Goal: Download file/media

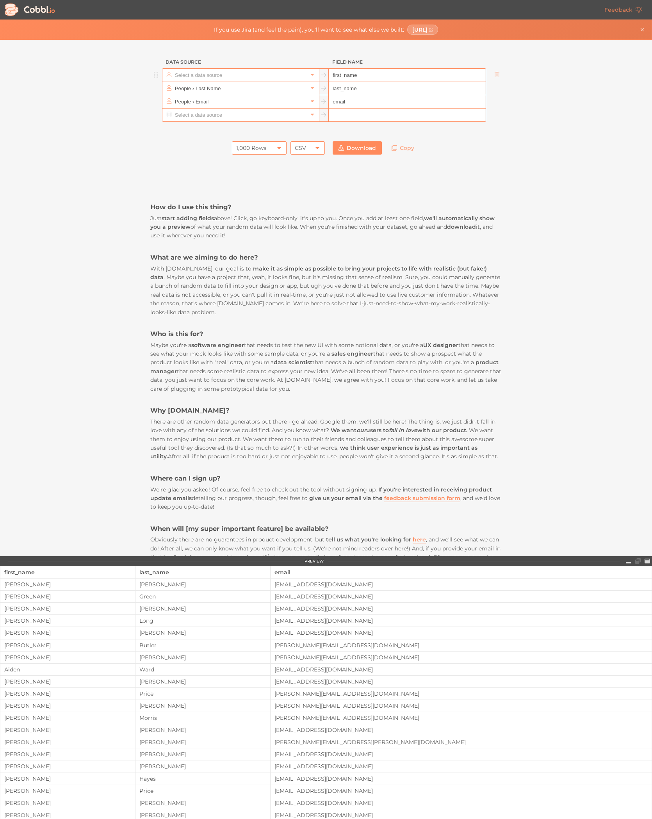
click at [252, 73] on input "text" at bounding box center [240, 75] width 135 height 13
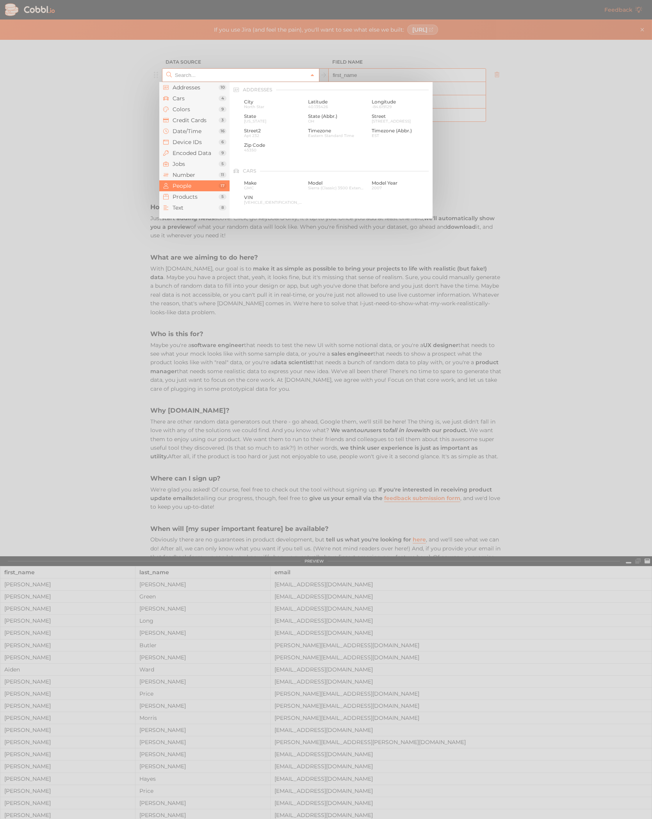
scroll to position [601, 0]
click at [213, 49] on div at bounding box center [326, 409] width 652 height 819
type input "People › First Name"
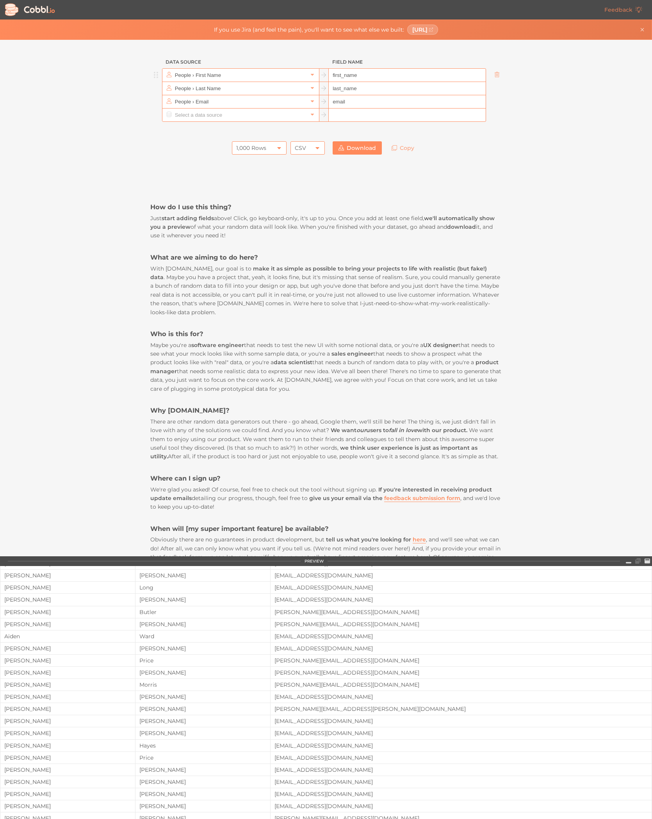
scroll to position [0, 0]
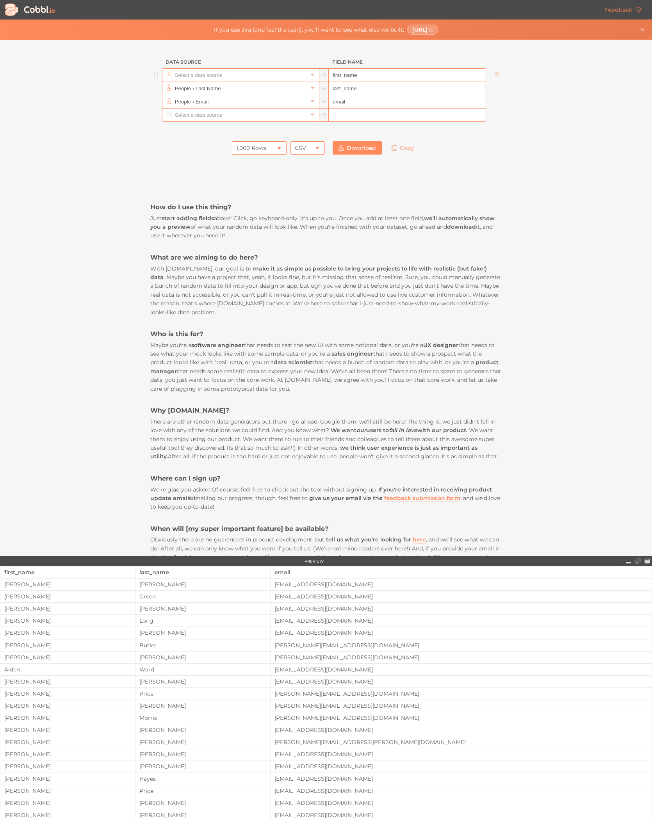
click at [279, 75] on input "text" at bounding box center [240, 75] width 135 height 13
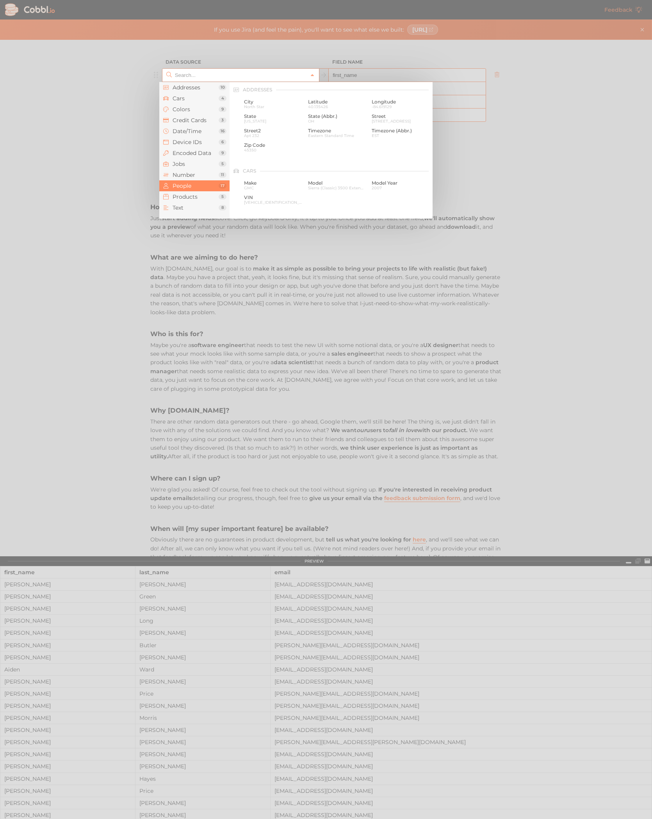
scroll to position [601, 0]
click at [201, 194] on span "Products" at bounding box center [195, 197] width 46 height 6
click at [331, 105] on span "Music Contraption" at bounding box center [337, 107] width 58 height 4
type input "Products › Name"
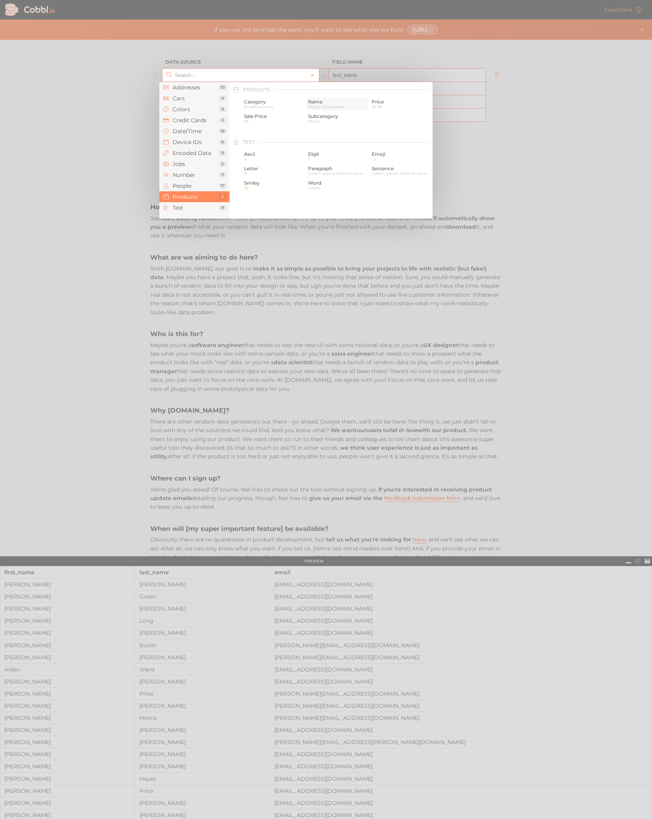
type input "name"
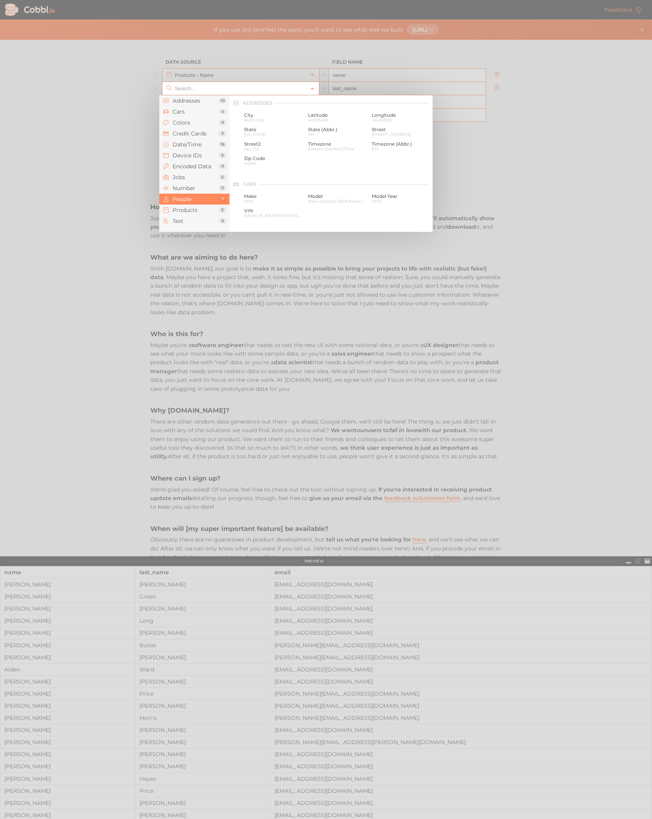
click at [260, 91] on input "text" at bounding box center [240, 88] width 135 height 13
click at [202, 212] on span "Products" at bounding box center [195, 210] width 46 height 6
click at [275, 116] on span "Category" at bounding box center [273, 114] width 58 height 5
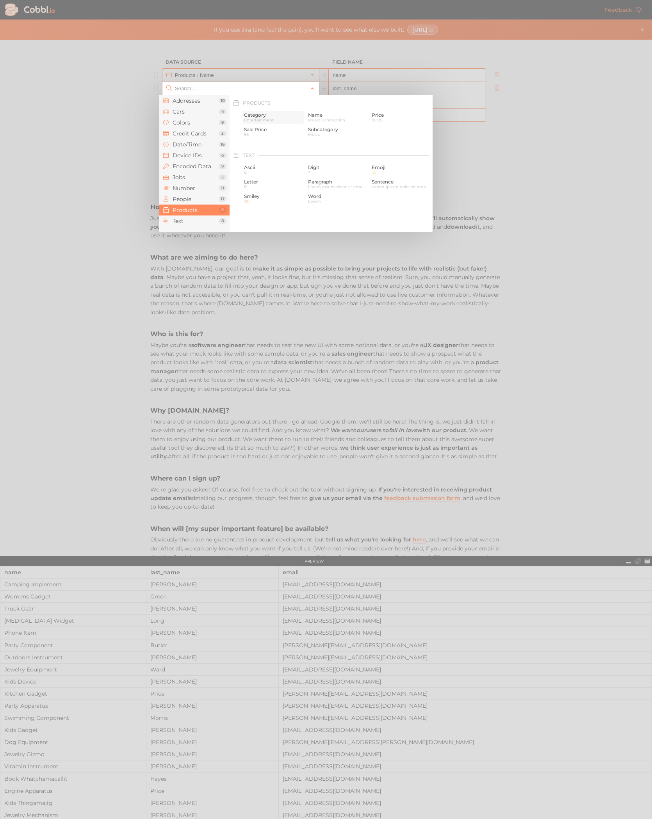
type input "Products › Category"
type input "category"
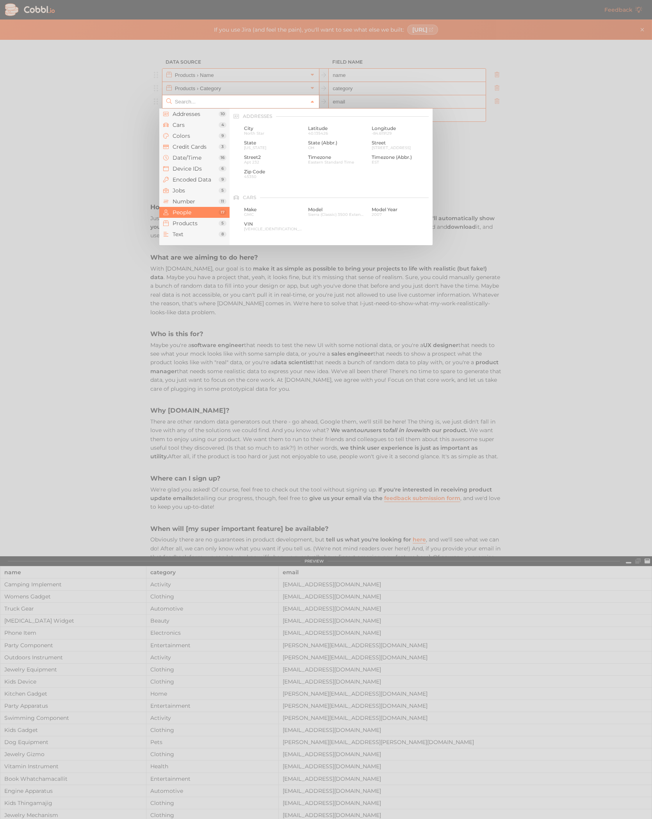
click at [249, 100] on input "text" at bounding box center [240, 101] width 135 height 13
click at [199, 221] on span "Products" at bounding box center [195, 223] width 46 height 6
click at [317, 146] on span "Music" at bounding box center [337, 148] width 58 height 4
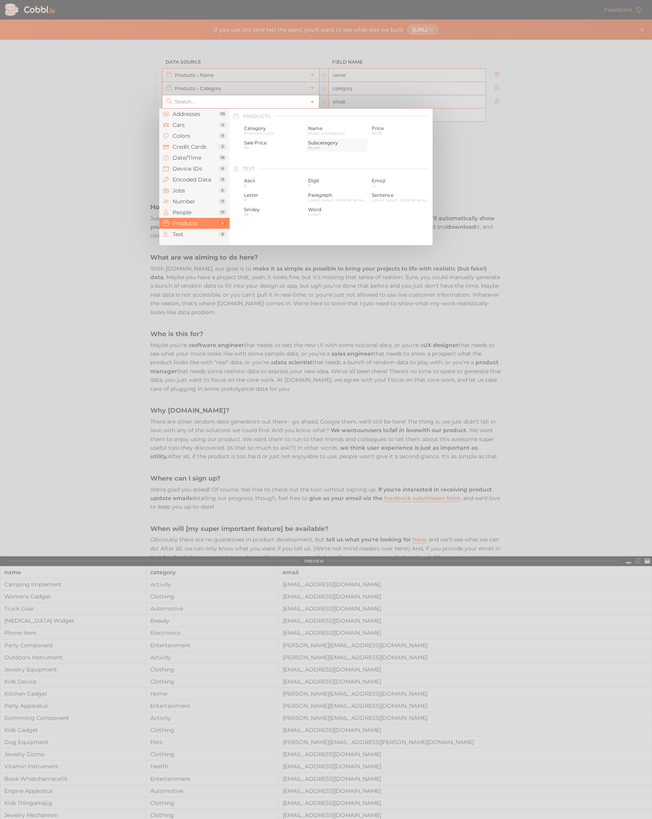
type input "Products › Subcategory"
type input "subcategory"
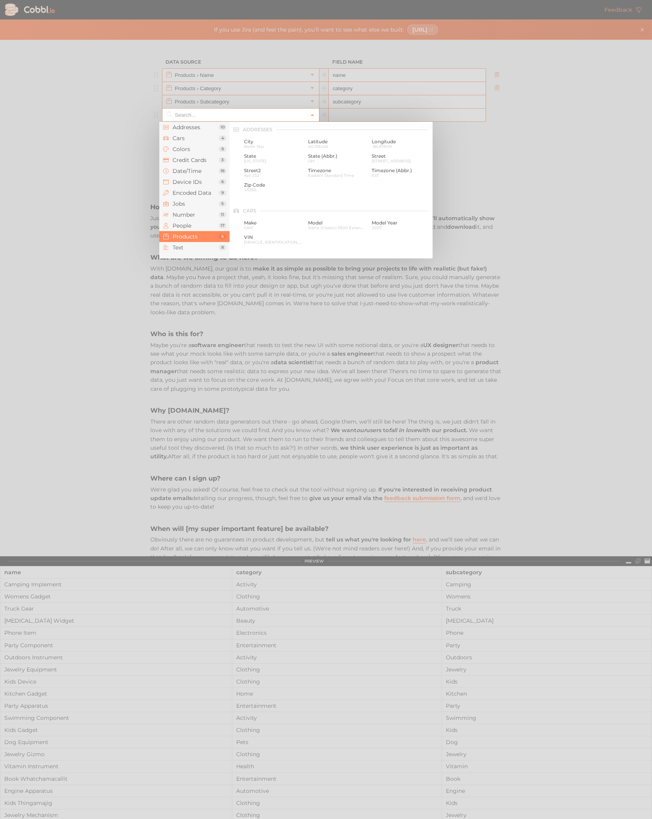
click at [264, 120] on input "text" at bounding box center [240, 114] width 135 height 13
click at [371, 142] on span "Price" at bounding box center [400, 141] width 58 height 5
type input "Products › Price"
type input "price"
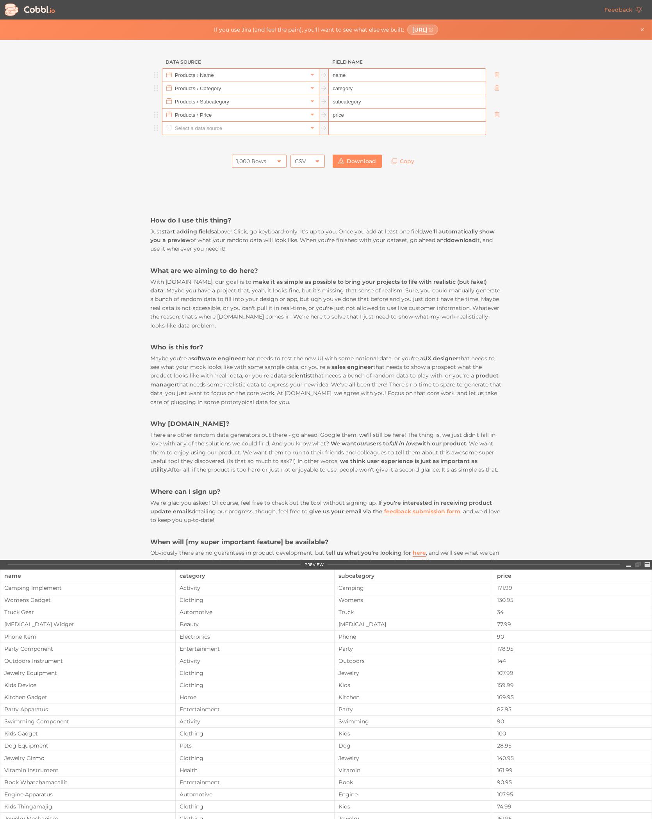
click at [243, 134] on input "text" at bounding box center [240, 128] width 135 height 13
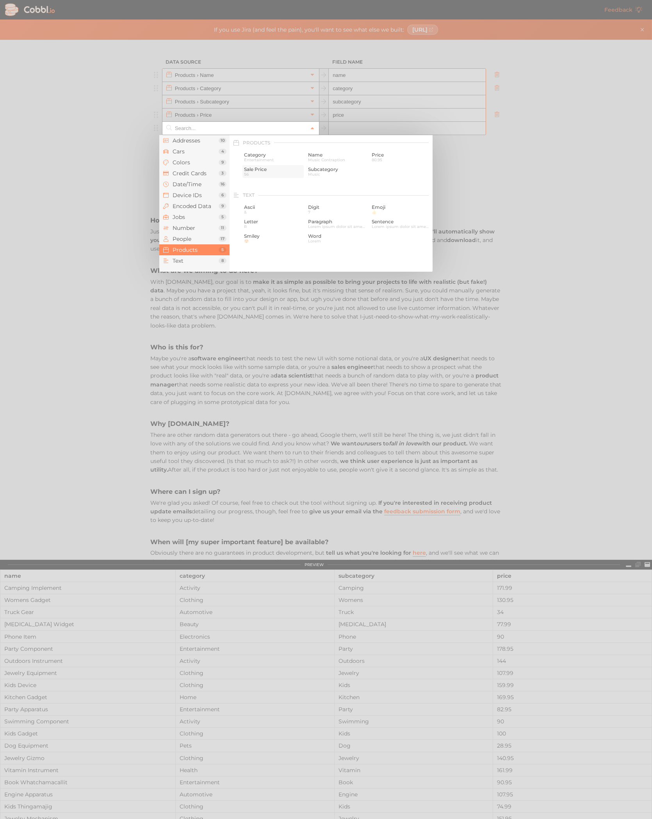
click at [258, 169] on span "Sale Price" at bounding box center [273, 169] width 58 height 5
type input "Products › Sale Price"
type input "sale_price"
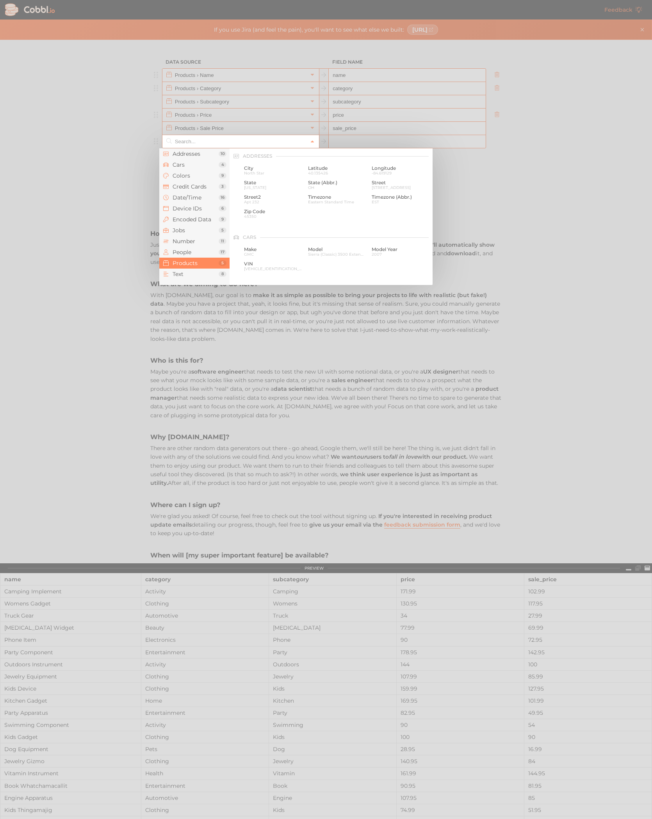
click at [253, 147] on input "text" at bounding box center [240, 141] width 135 height 13
click at [197, 277] on span "Text" at bounding box center [195, 274] width 46 height 6
click at [345, 188] on span "Lorem ipsum dolor sit amet, consectetur adipiscing elit. Maecenas vulputate lib…" at bounding box center [337, 187] width 58 height 4
type input "Text › Paragraph"
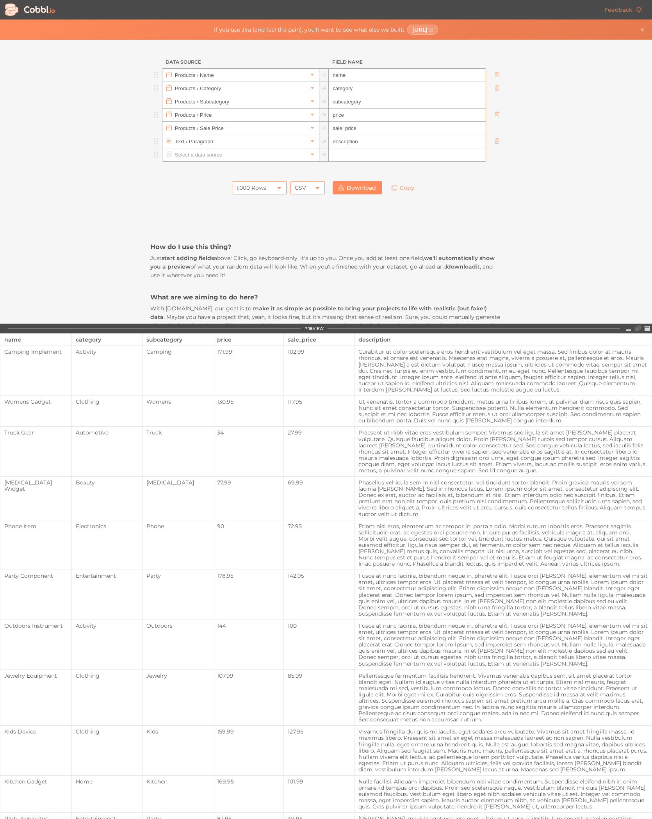
type input "description"
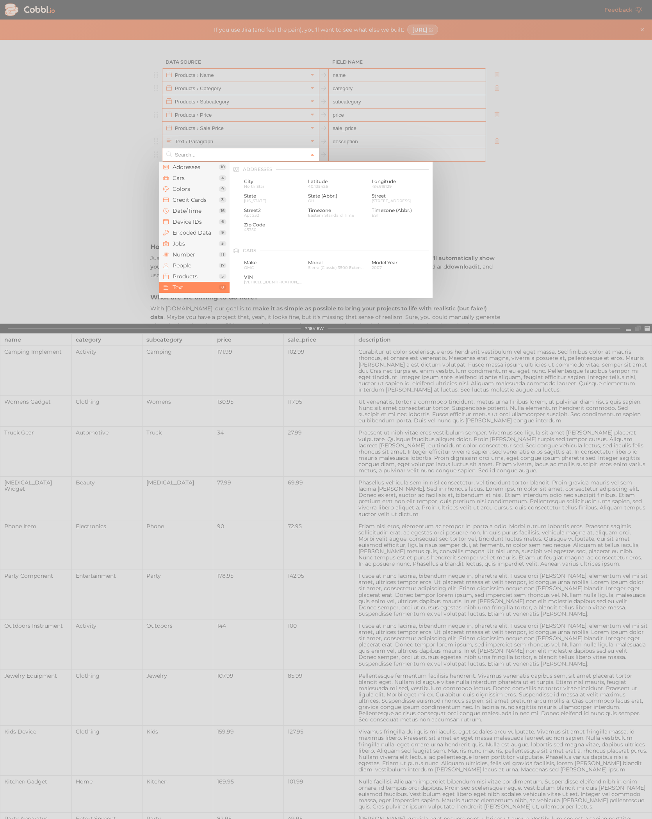
click at [245, 156] on input "text" at bounding box center [240, 154] width 135 height 13
click at [197, 251] on span "Number" at bounding box center [195, 254] width 46 height 6
click at [334, 181] on span "Auto-incrementing ID" at bounding box center [337, 181] width 58 height 5
type input "Number › Auto-incrementing ID"
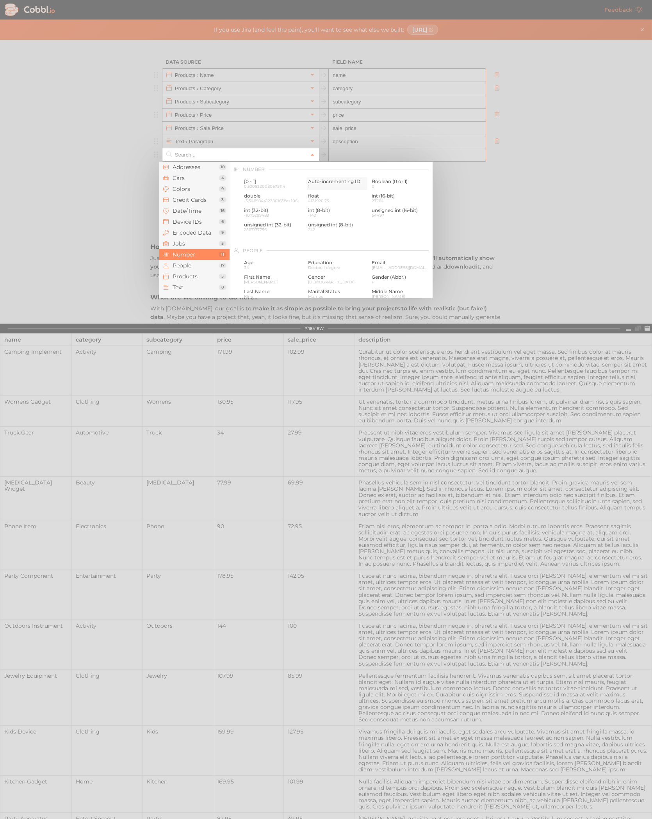
type input "id"
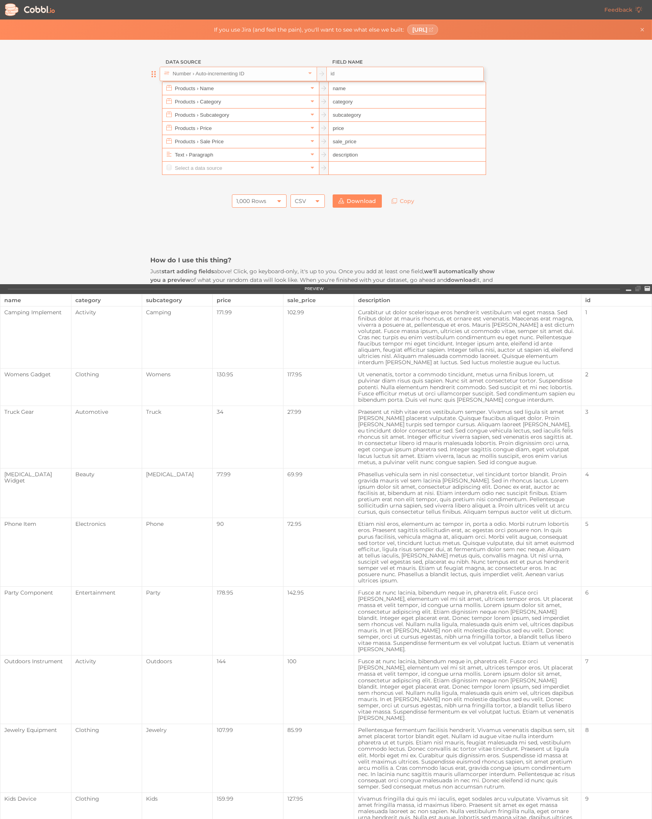
drag, startPoint x: 149, startPoint y: 154, endPoint x: 150, endPoint y: 68, distance: 85.8
click at [150, 68] on div "Data Source Field Name Products › Name name Products › Category category Produc…" at bounding box center [325, 114] width 351 height 119
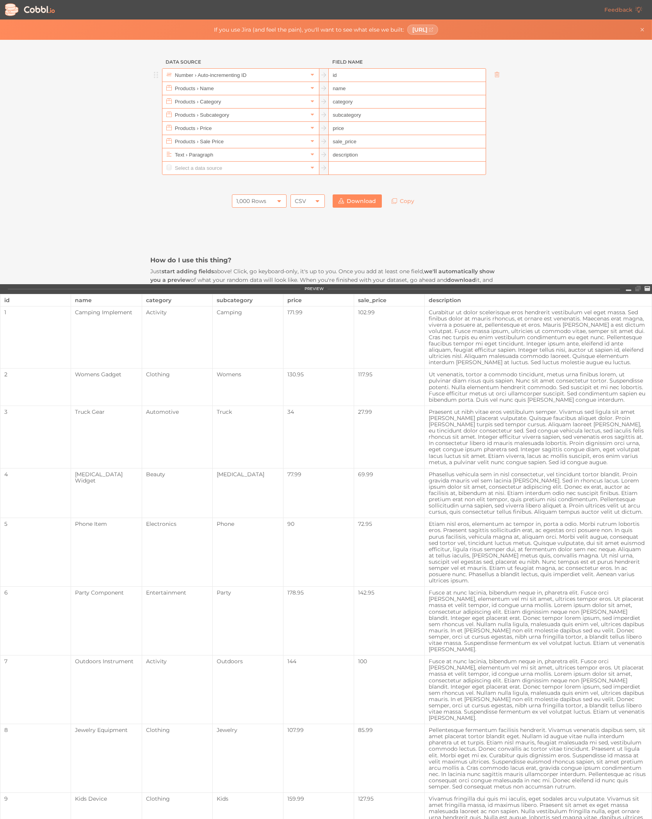
click at [387, 73] on input "id" at bounding box center [407, 75] width 156 height 13
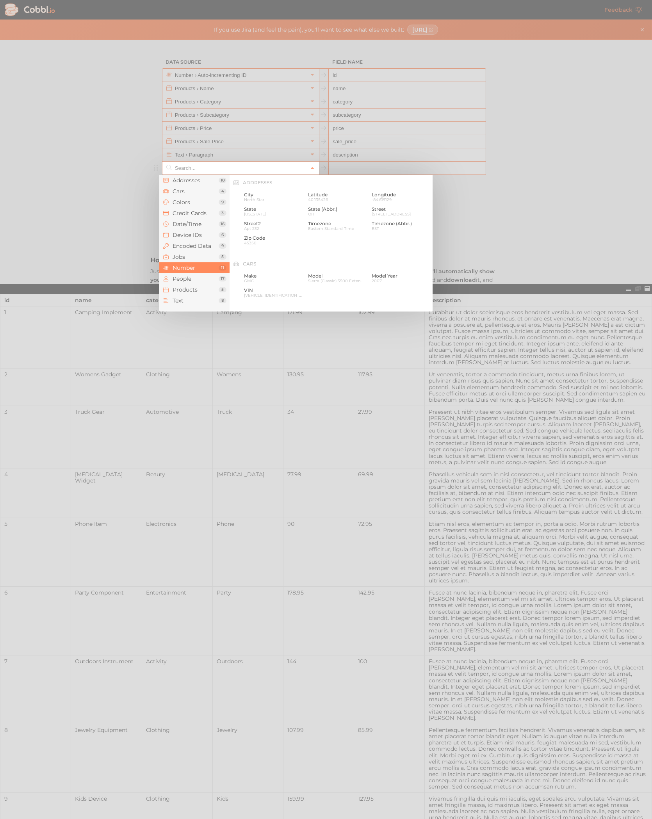
click at [213, 172] on input "text" at bounding box center [240, 168] width 135 height 13
click at [201, 203] on span "Colors" at bounding box center [195, 202] width 46 height 6
click at [389, 212] on span "Dark violet" at bounding box center [400, 214] width 58 height 4
type input "Colors › Name"
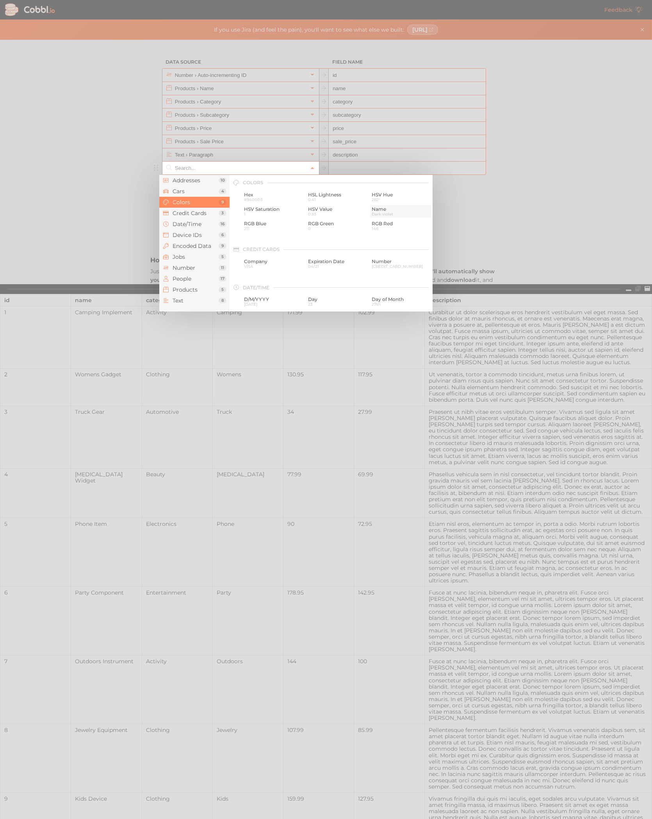
type input "color"
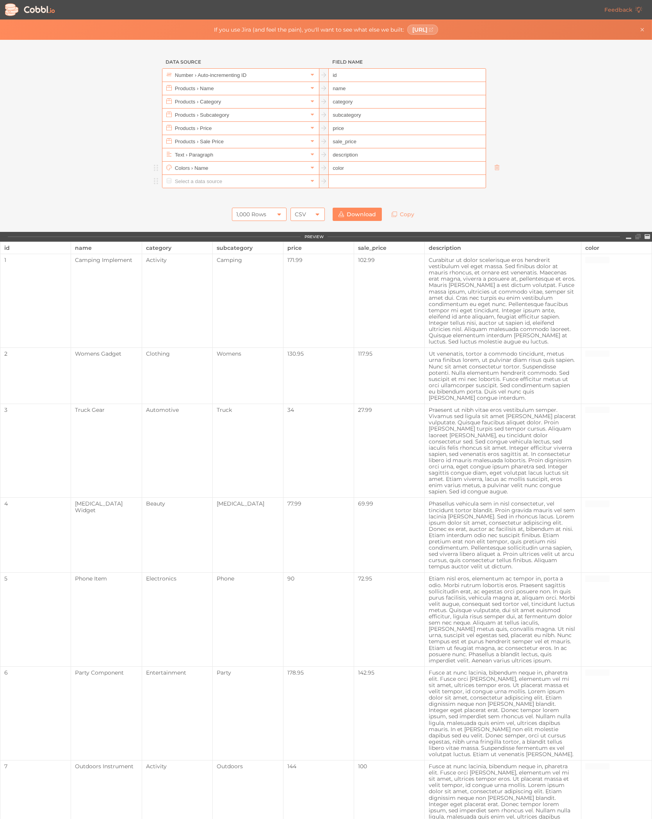
click at [268, 181] on input "text" at bounding box center [240, 181] width 135 height 13
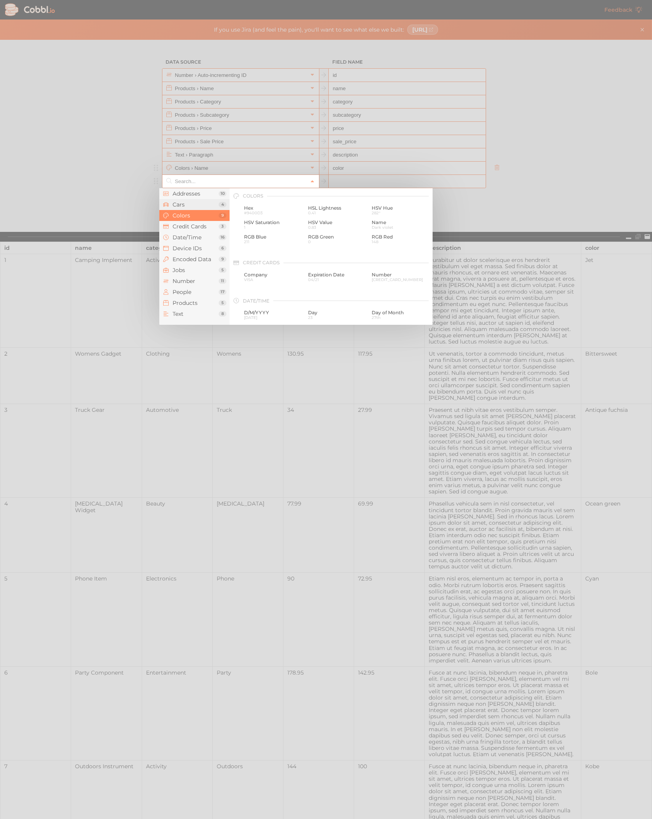
click at [204, 203] on span "Cars" at bounding box center [195, 204] width 46 height 6
click at [203, 195] on span "Addresses" at bounding box center [195, 193] width 46 height 6
click at [204, 261] on span "Encoded Data" at bounding box center [195, 259] width 46 height 6
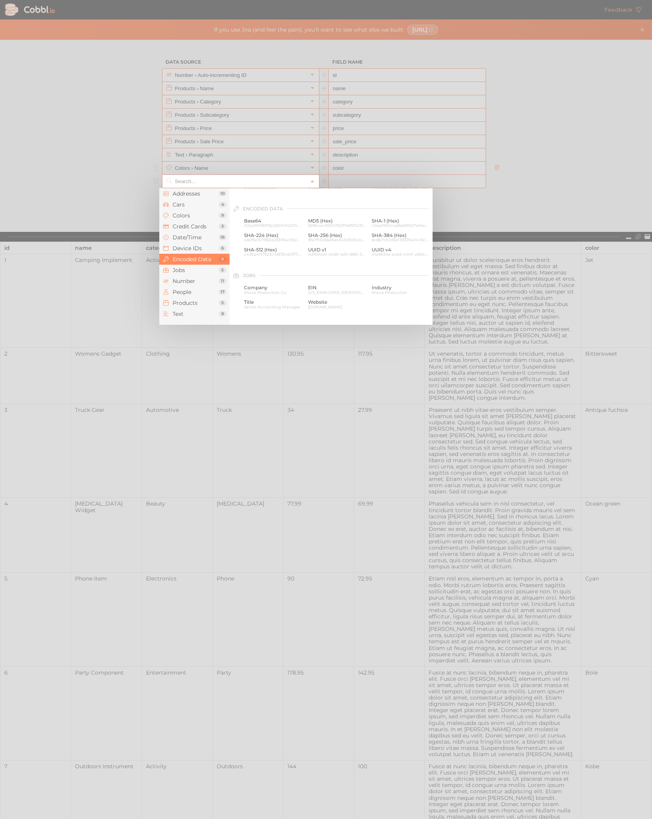
scroll to position [401, 0]
click at [202, 294] on span "People" at bounding box center [195, 292] width 46 height 6
click at [198, 255] on li "Encoded Data 9" at bounding box center [194, 259] width 70 height 11
click at [199, 248] on span "Device IDs" at bounding box center [195, 248] width 46 height 6
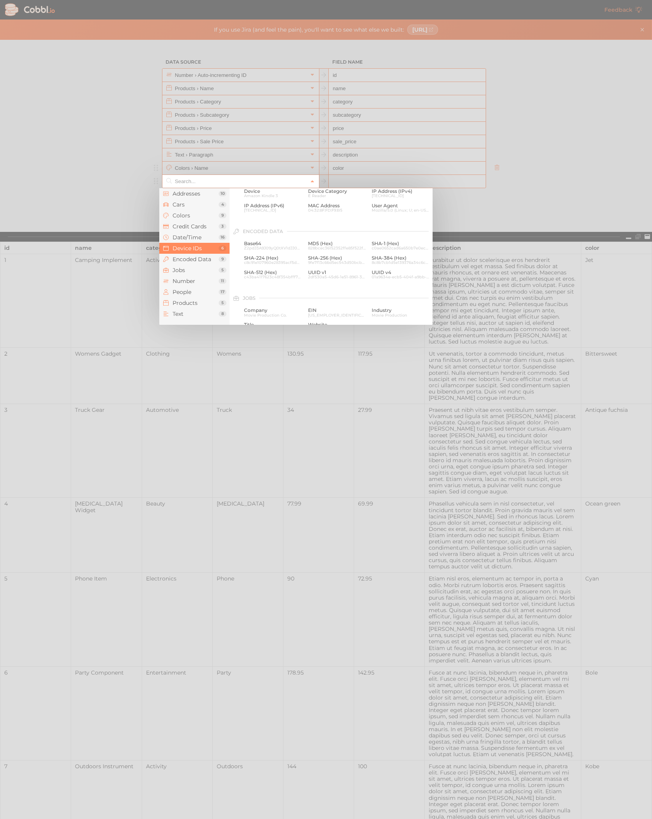
scroll to position [348, 0]
click at [198, 238] on span "Date/Time" at bounding box center [195, 237] width 46 height 6
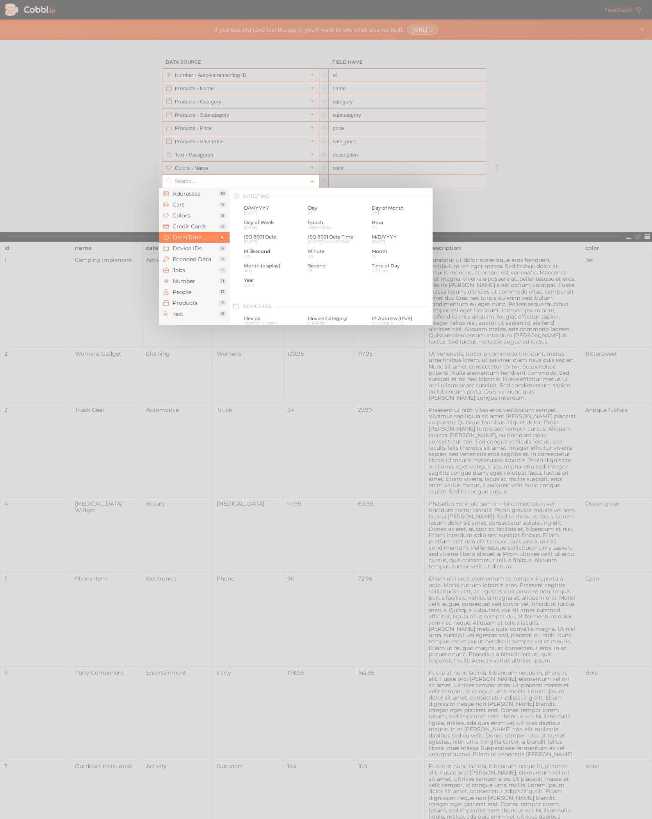
click at [193, 184] on input "text" at bounding box center [240, 181] width 135 height 13
click at [192, 193] on span "Addresses" at bounding box center [195, 193] width 46 height 6
type input "url"
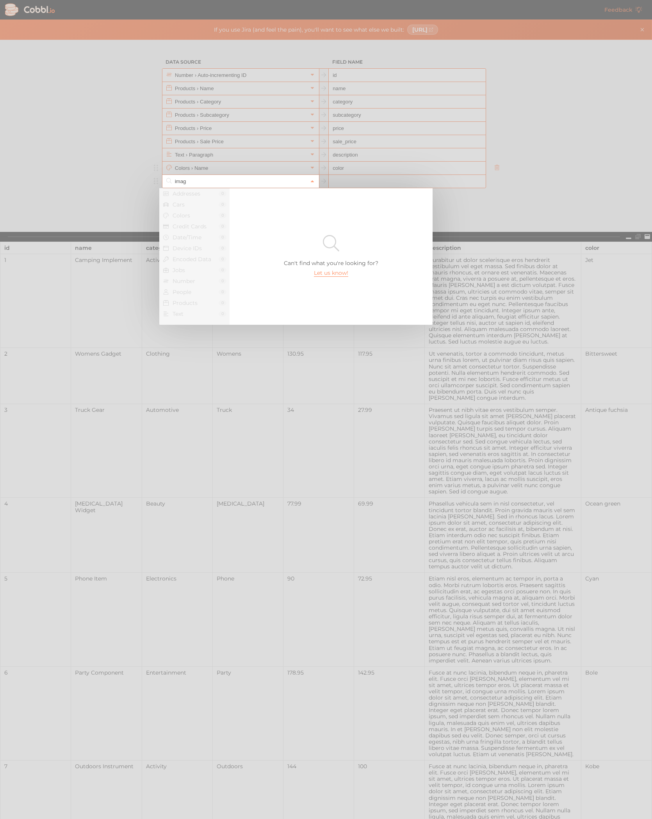
type input "image"
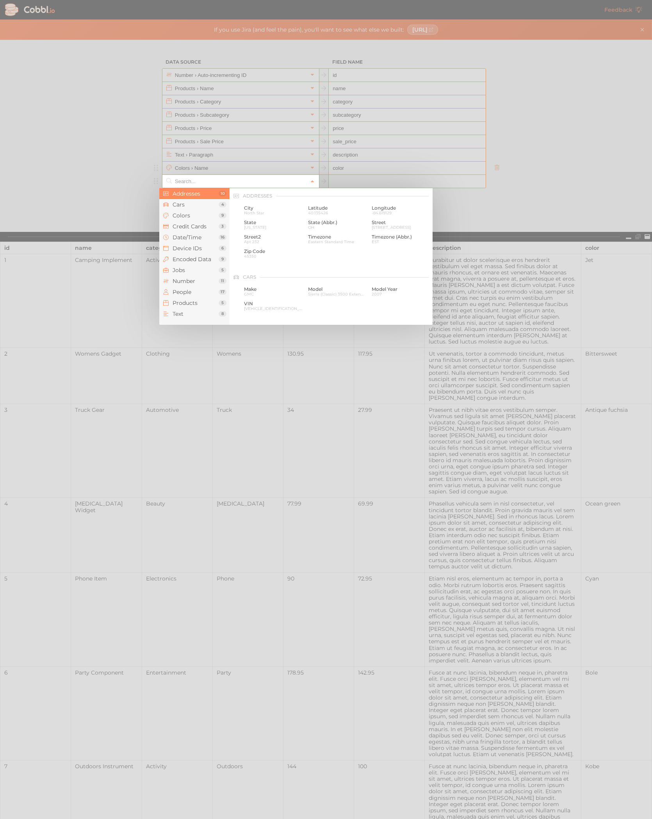
click at [135, 172] on div at bounding box center [326, 409] width 652 height 819
click at [231, 182] on input "text" at bounding box center [240, 181] width 135 height 13
click at [205, 229] on li "Credit Cards 3" at bounding box center [194, 226] width 70 height 11
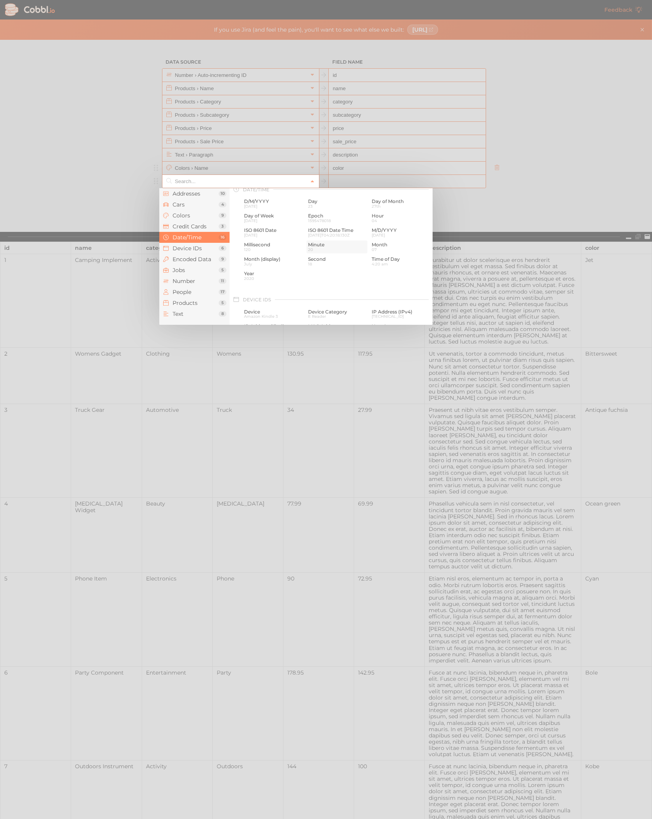
scroll to position [252, 0]
click at [201, 269] on span "Jobs" at bounding box center [195, 270] width 46 height 6
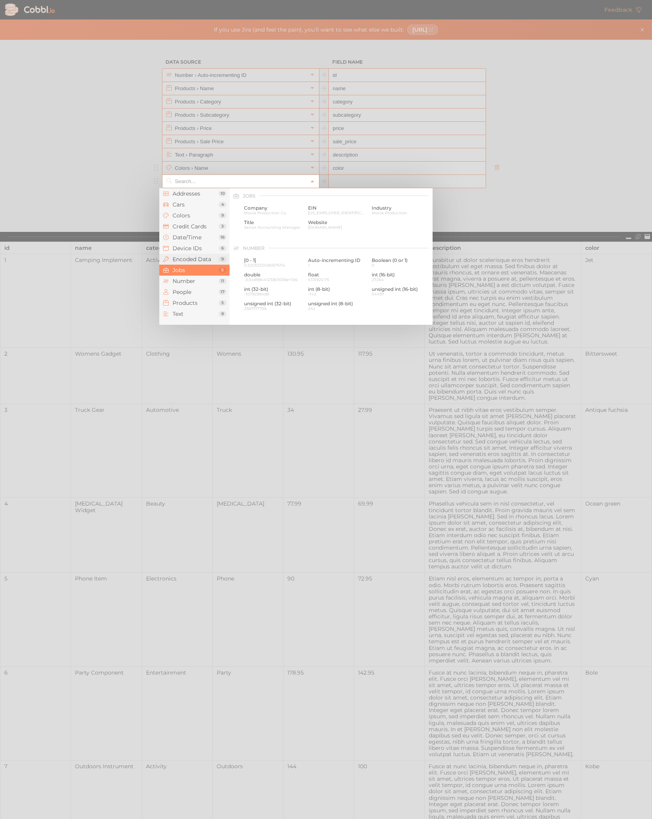
click at [204, 261] on span "Encoded Data" at bounding box center [195, 259] width 46 height 6
click at [203, 240] on li "Date/Time 16" at bounding box center [194, 237] width 70 height 11
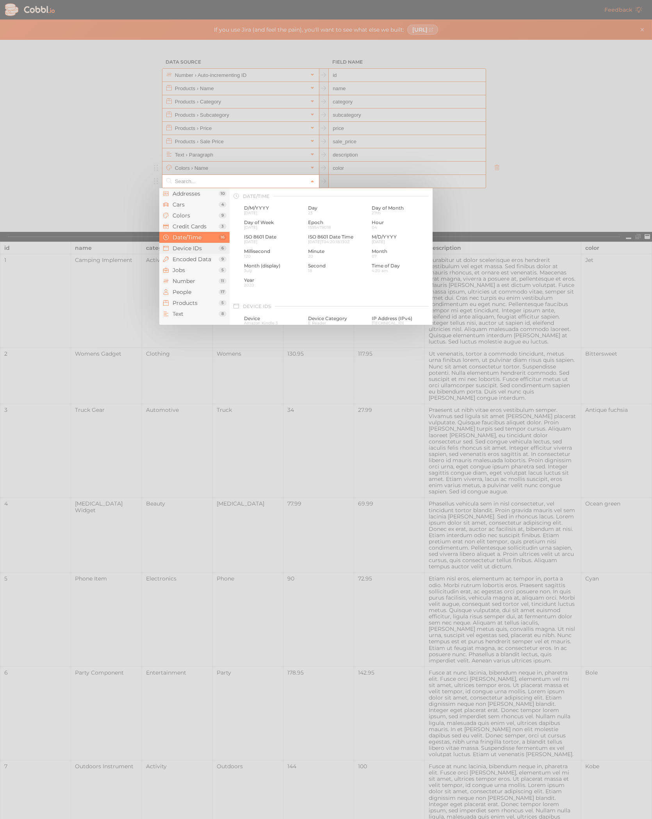
click at [210, 250] on span "Device IDs" at bounding box center [195, 248] width 46 height 6
click at [208, 268] on span "Jobs" at bounding box center [195, 270] width 46 height 6
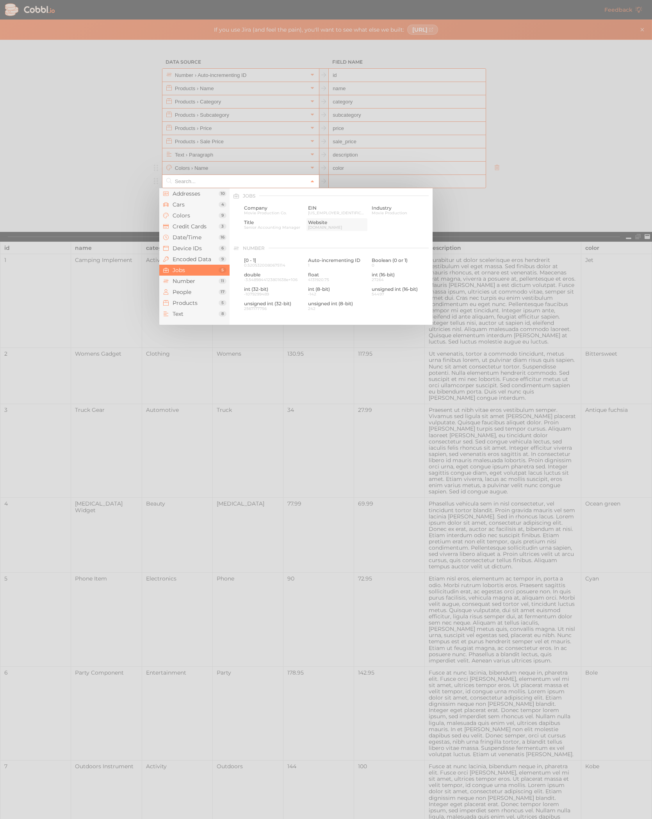
click at [321, 226] on span "[DOMAIN_NAME]" at bounding box center [337, 227] width 58 height 4
type input "Jobs › Website"
type input "website"
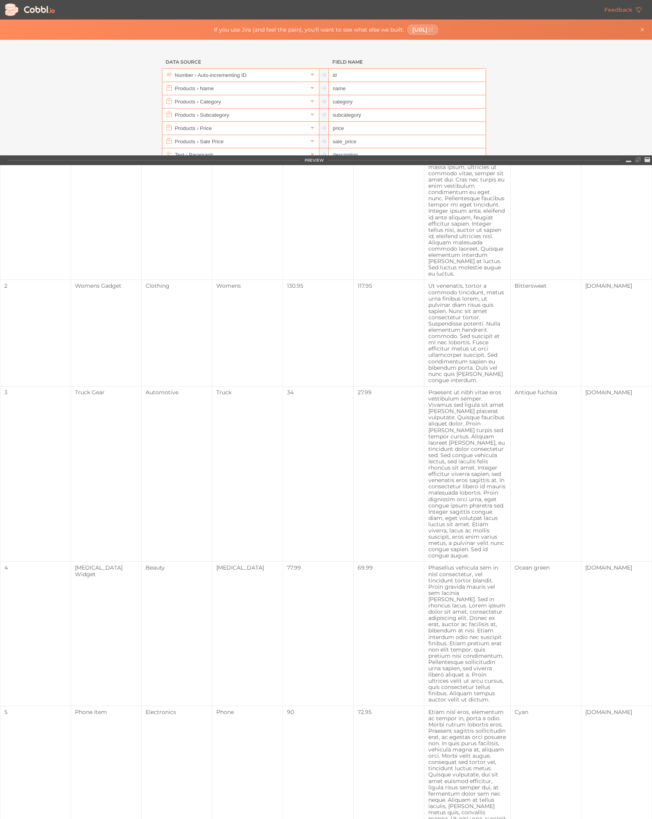
scroll to position [0, 0]
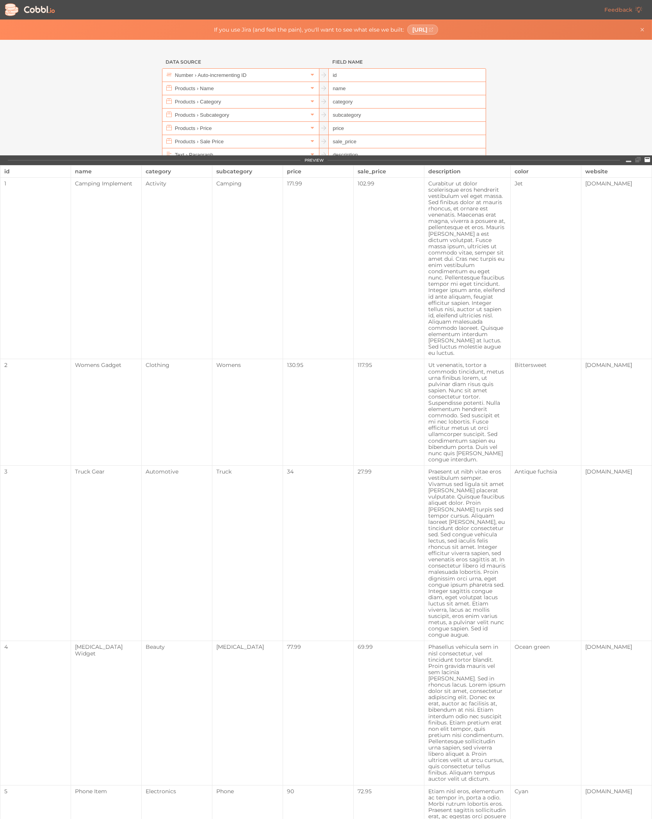
click at [646, 156] on link at bounding box center [646, 160] width 9 height 8
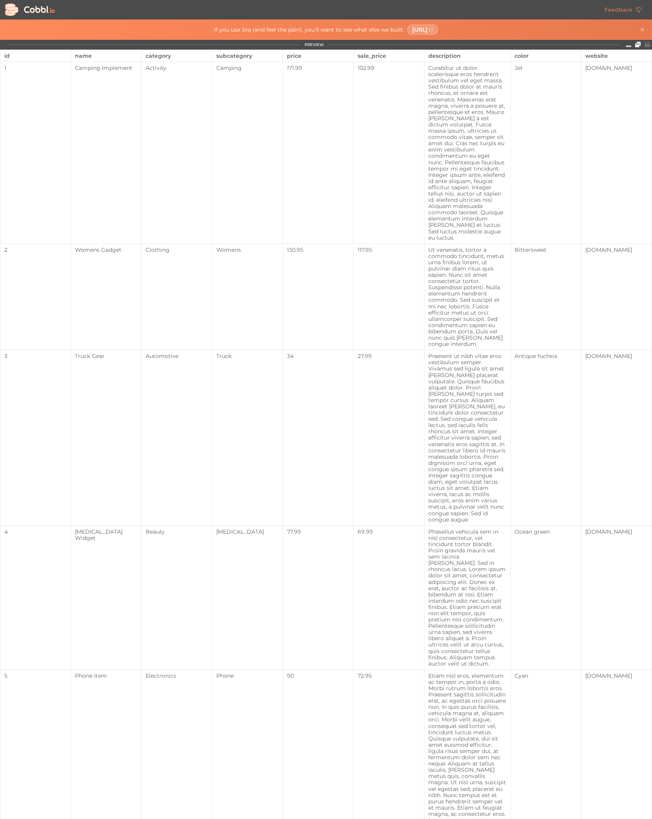
click at [638, 43] on icon at bounding box center [637, 44] width 5 height 5
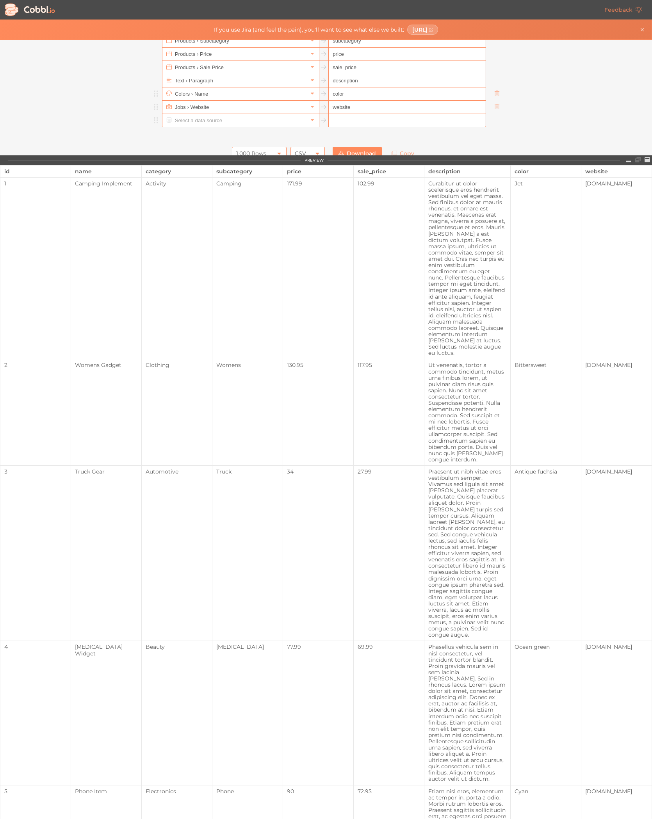
scroll to position [75, 0]
click at [223, 126] on div at bounding box center [324, 119] width 324 height 14
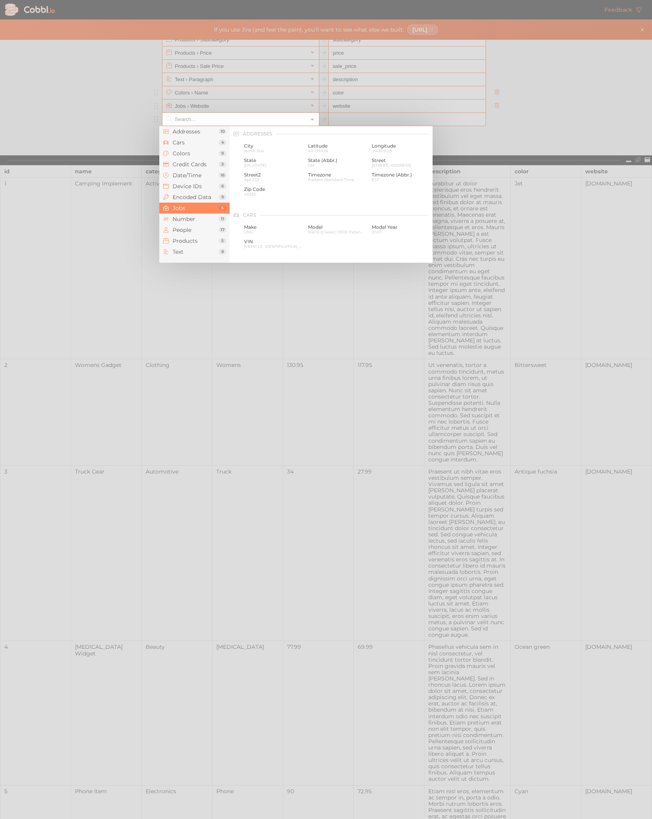
click at [225, 121] on input "text" at bounding box center [240, 119] width 135 height 13
click at [117, 102] on div at bounding box center [326, 409] width 652 height 819
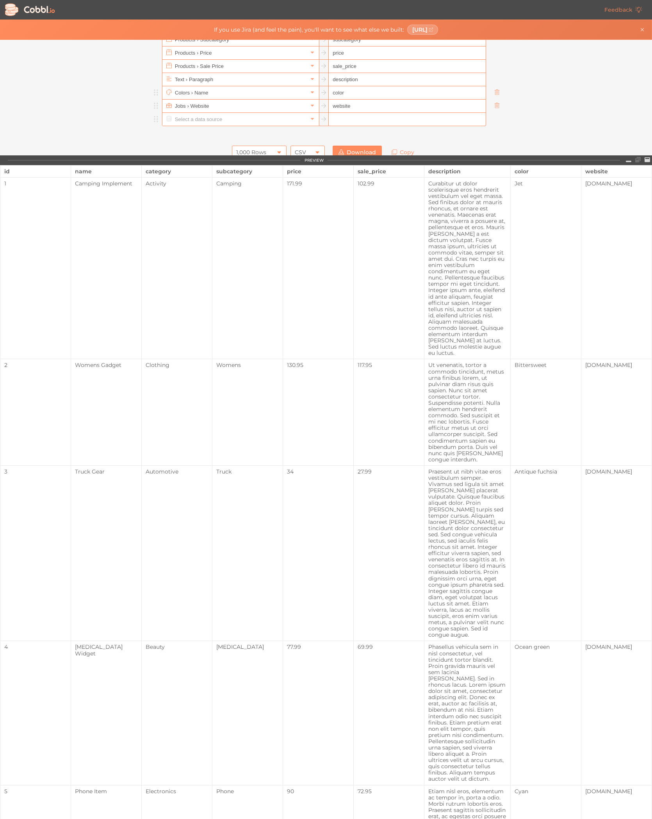
click at [208, 116] on input "text" at bounding box center [240, 119] width 135 height 13
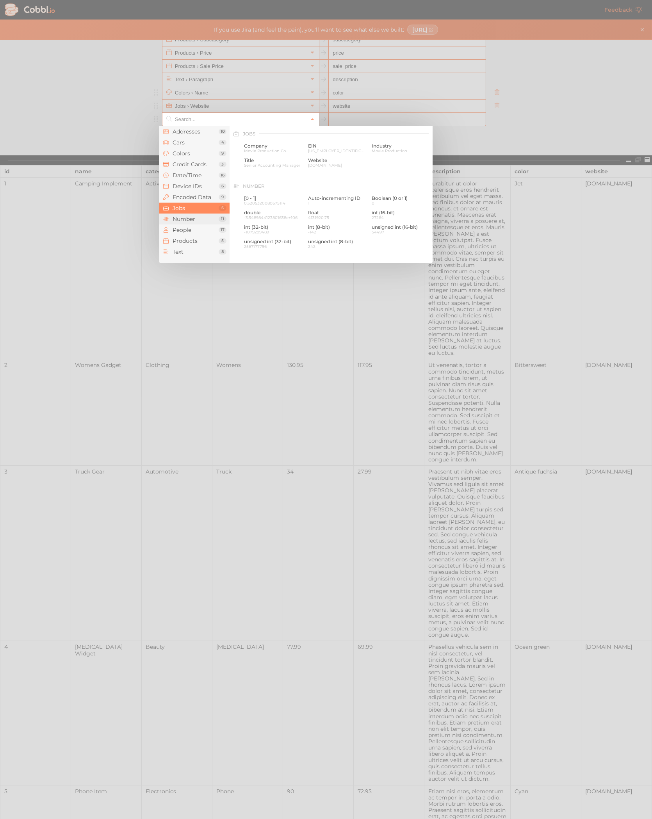
click at [201, 219] on span "Number" at bounding box center [195, 219] width 46 height 6
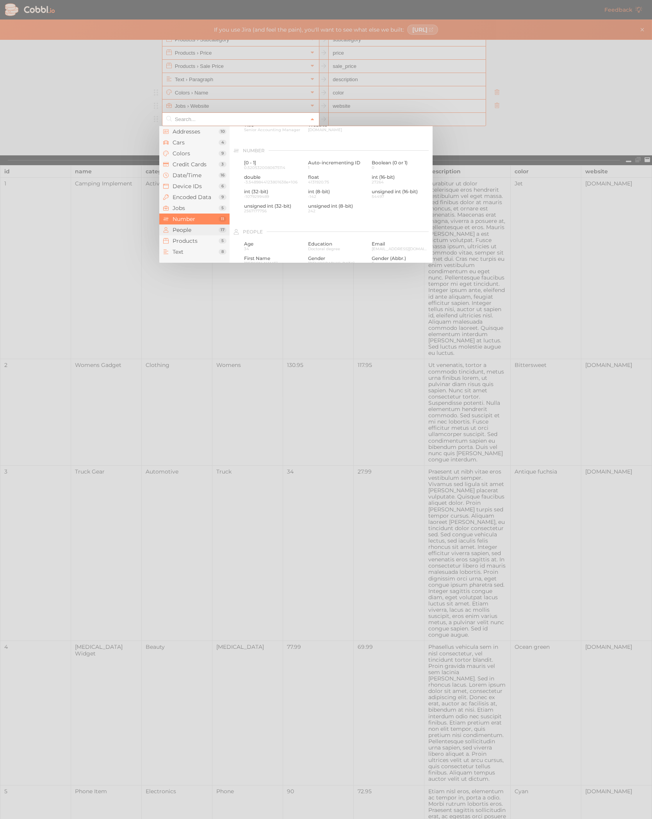
scroll to position [520, 0]
click at [203, 228] on span "People" at bounding box center [195, 230] width 46 height 6
click at [203, 240] on span "Products" at bounding box center [195, 241] width 46 height 6
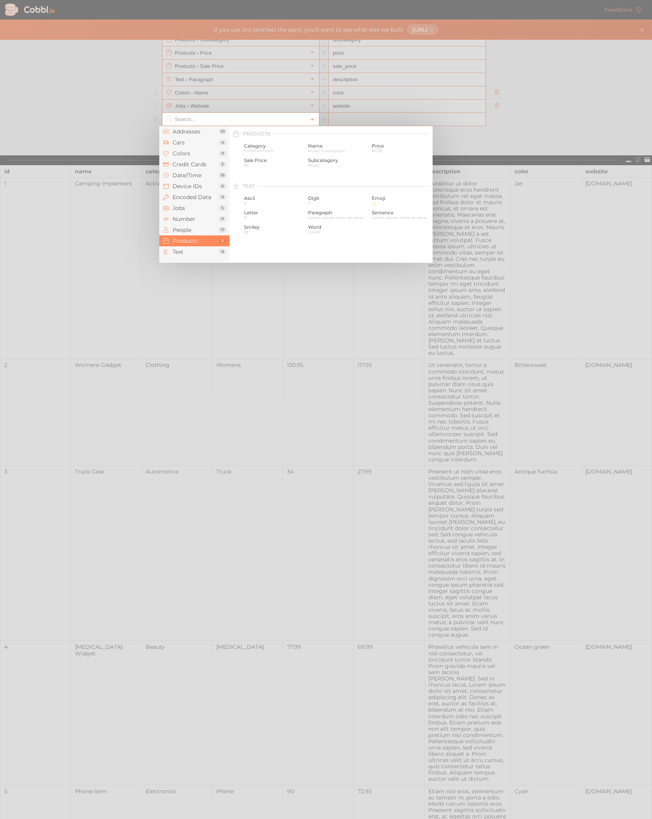
click at [106, 48] on div at bounding box center [326, 409] width 652 height 819
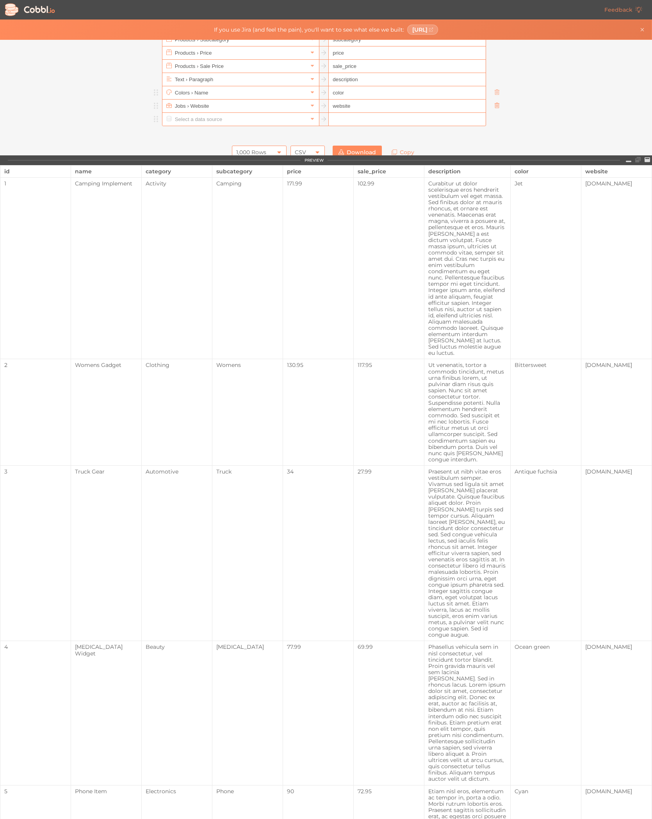
click at [496, 103] on icon at bounding box center [496, 105] width 5 height 5
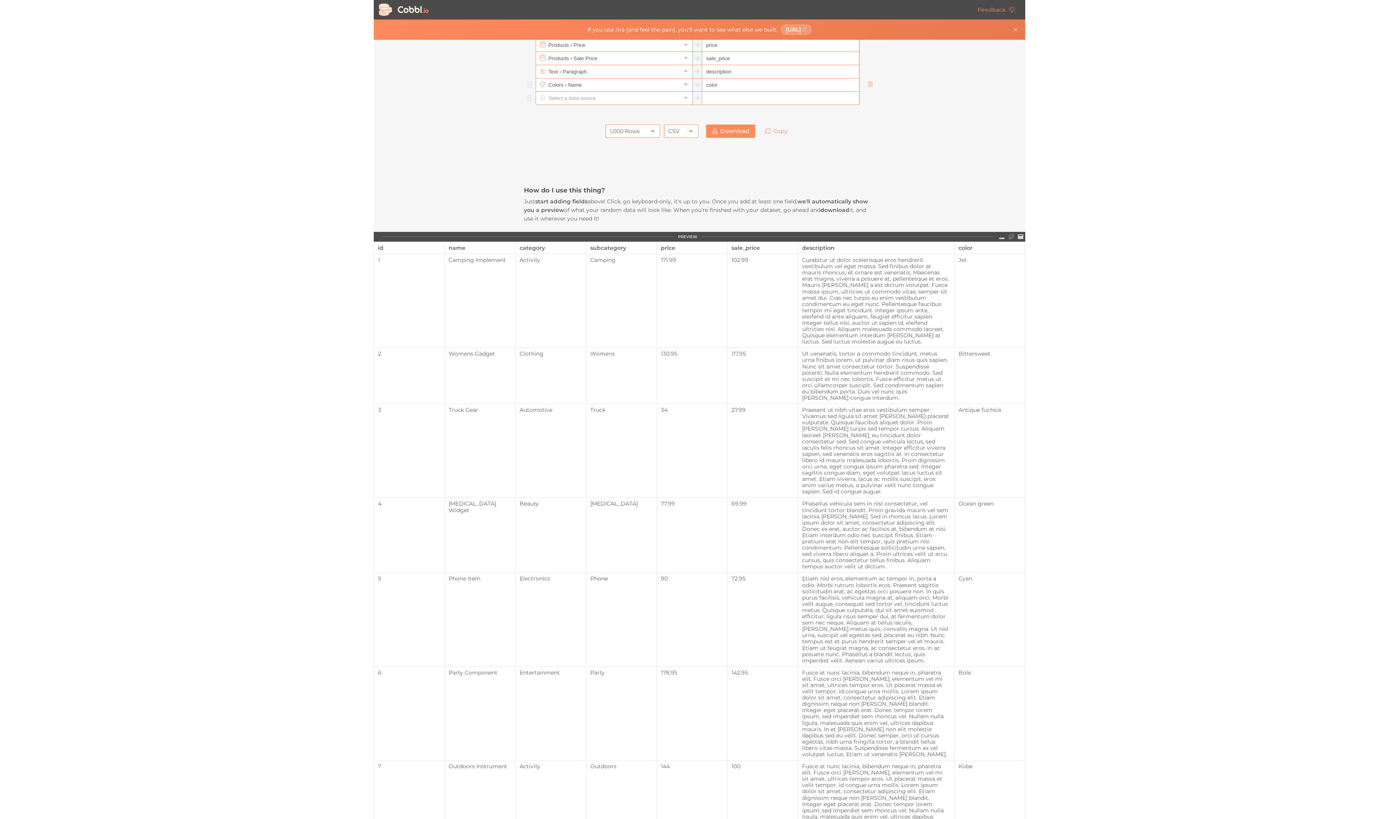
scroll to position [0, 0]
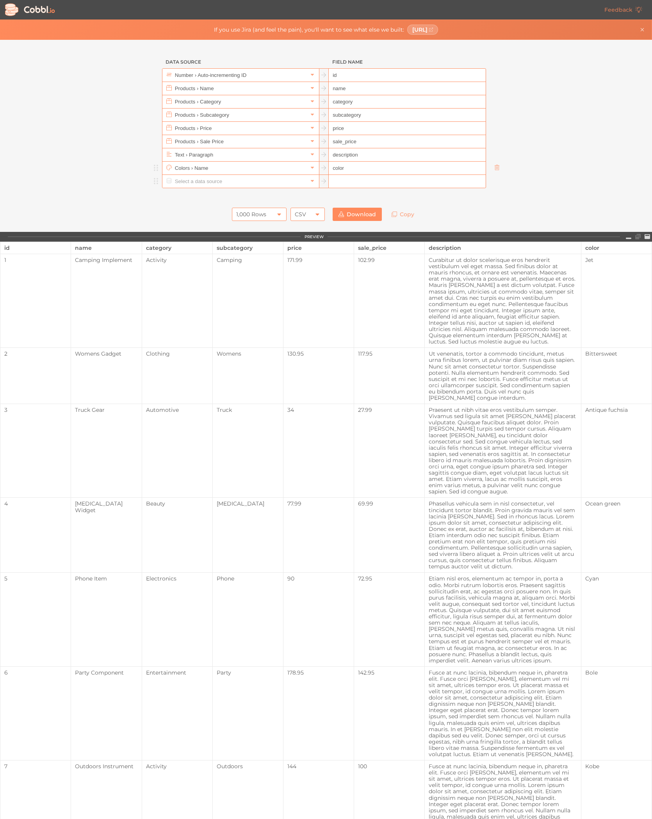
click at [273, 210] on div "1,000 Rows" at bounding box center [259, 214] width 55 height 13
click at [271, 211] on div "1,000 Rows" at bounding box center [259, 214] width 55 height 13
click at [273, 216] on div "1,000 Rows" at bounding box center [259, 214] width 55 height 13
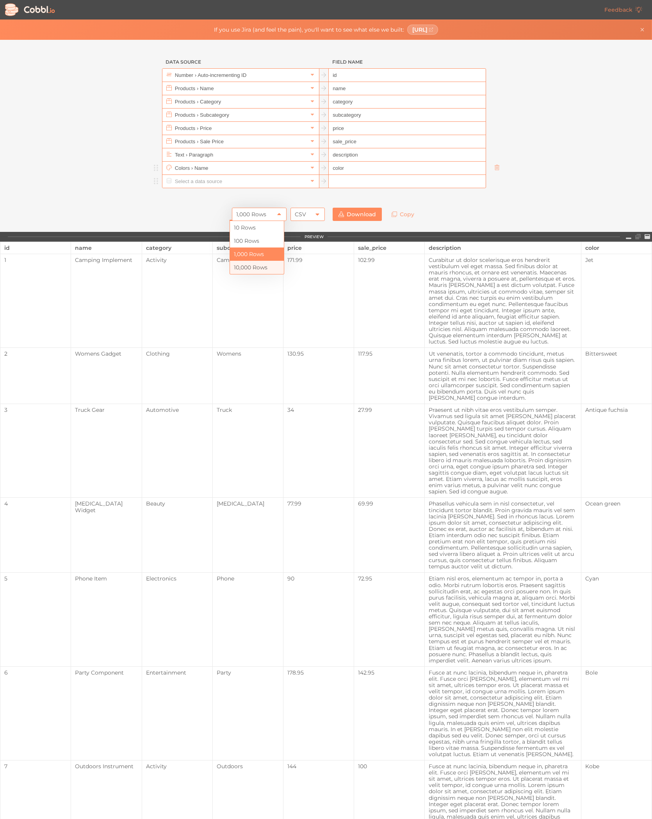
click at [261, 268] on li "10,000 Rows" at bounding box center [257, 267] width 54 height 13
click at [348, 215] on link "Download" at bounding box center [356, 214] width 49 height 13
click at [302, 219] on div "CSV" at bounding box center [300, 214] width 11 height 13
click at [310, 240] on li "JSON" at bounding box center [305, 240] width 34 height 13
click at [315, 215] on icon at bounding box center [317, 214] width 4 height 2
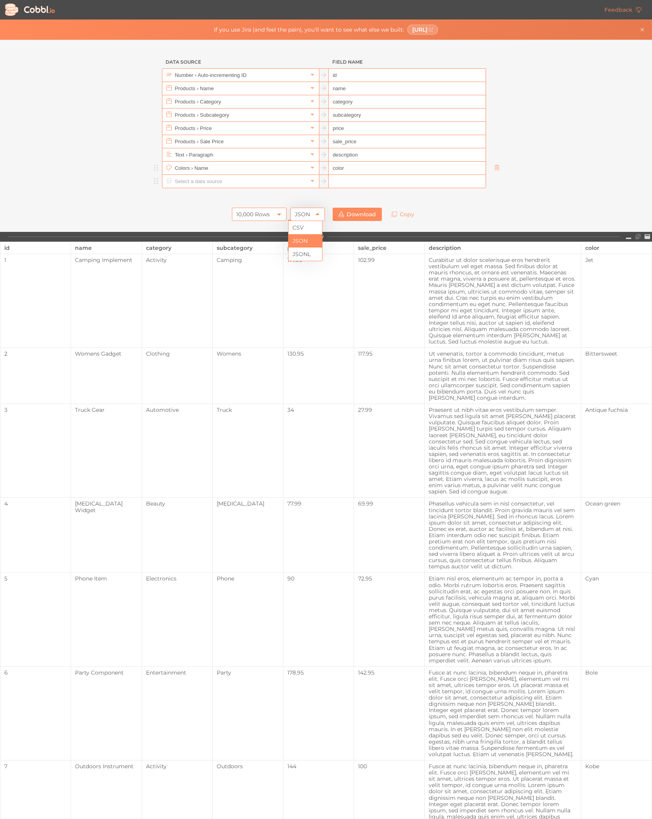
click at [352, 214] on link "Download" at bounding box center [356, 214] width 49 height 13
